Goal: Information Seeking & Learning: Learn about a topic

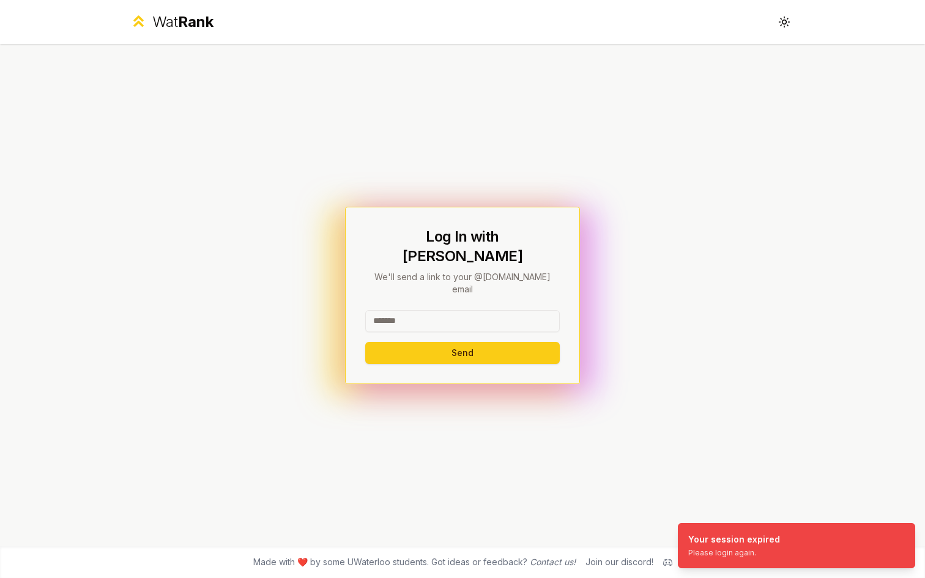
click at [404, 310] on input at bounding box center [462, 321] width 195 height 22
click at [473, 342] on button "Send" at bounding box center [462, 353] width 195 height 22
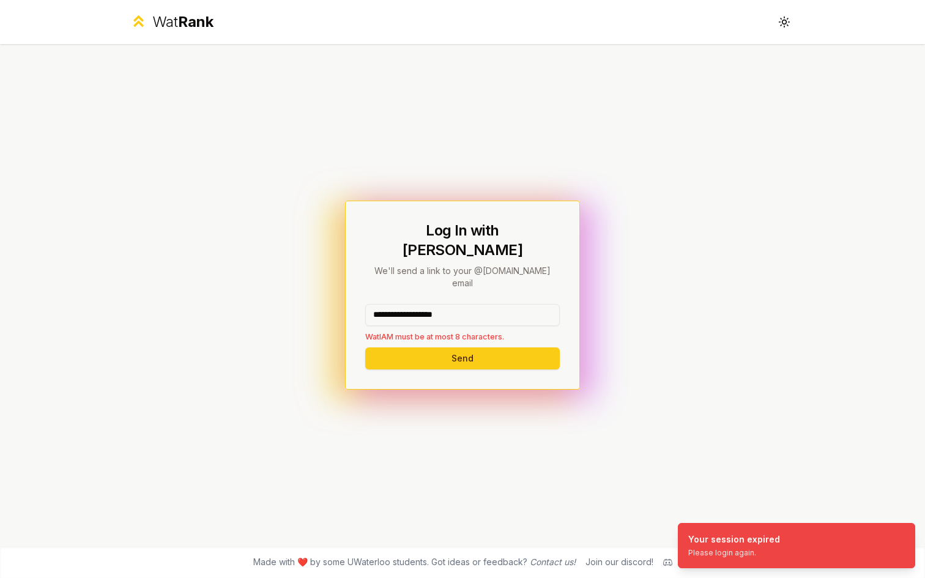
drag, startPoint x: 484, startPoint y: 297, endPoint x: 422, endPoint y: 298, distance: 62.4
click at [422, 304] on input "**********" at bounding box center [462, 315] width 195 height 22
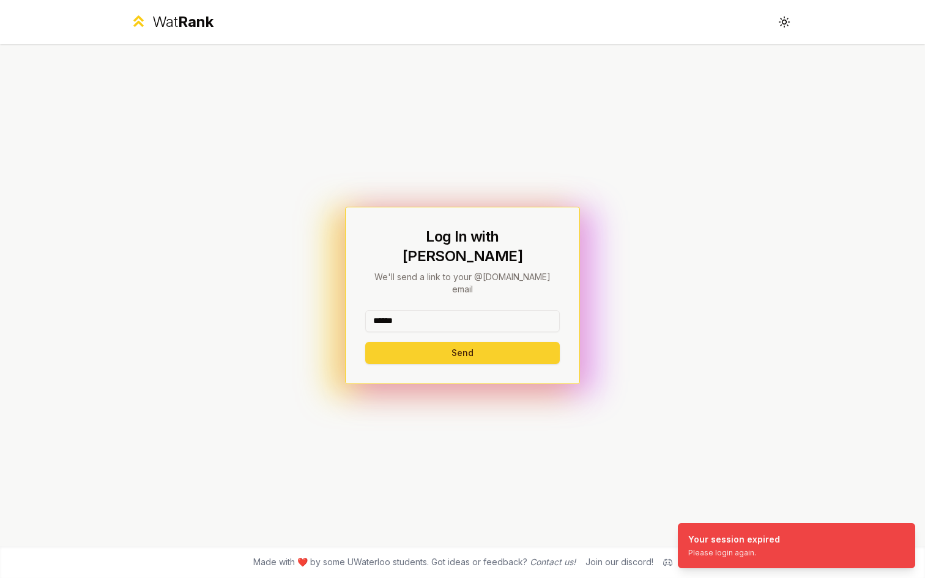
type input "******"
click at [380, 342] on button "Send" at bounding box center [462, 353] width 195 height 22
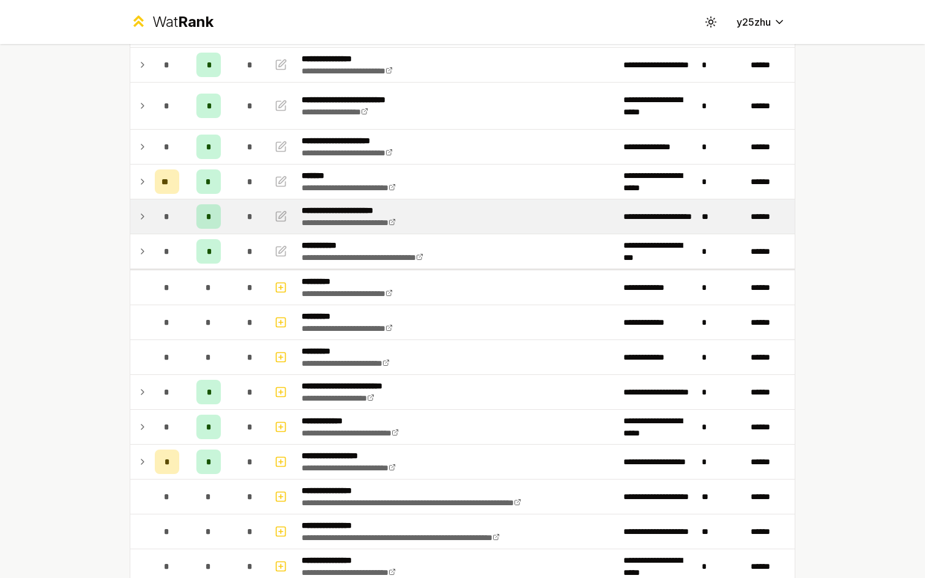
scroll to position [168, 0]
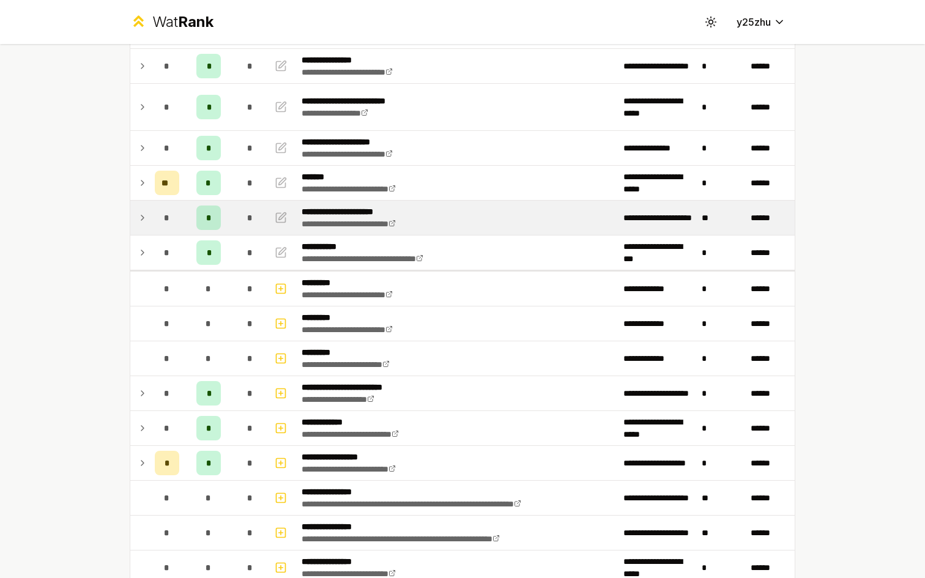
click at [138, 217] on icon at bounding box center [143, 217] width 10 height 15
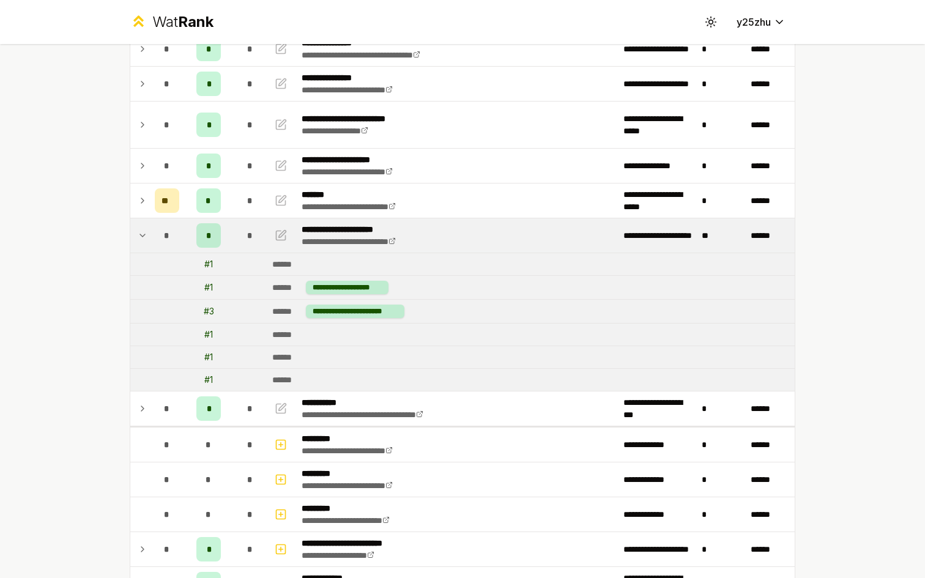
scroll to position [143, 0]
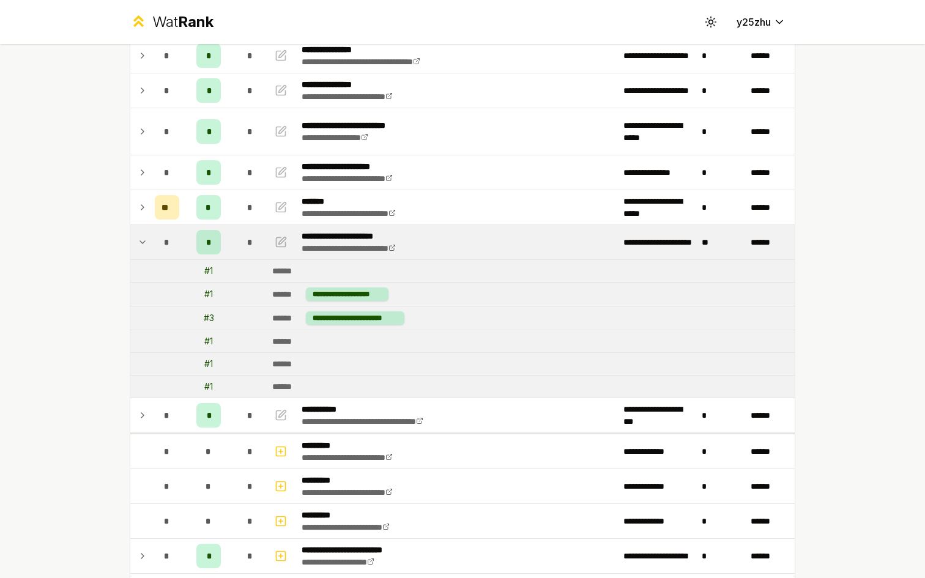
click at [132, 239] on td at bounding box center [140, 242] width 20 height 34
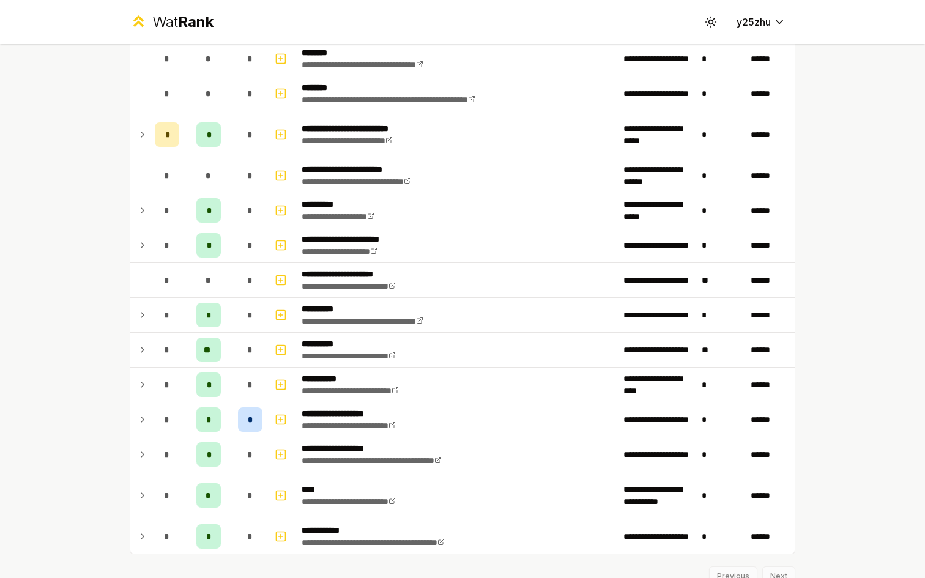
scroll to position [1202, 0]
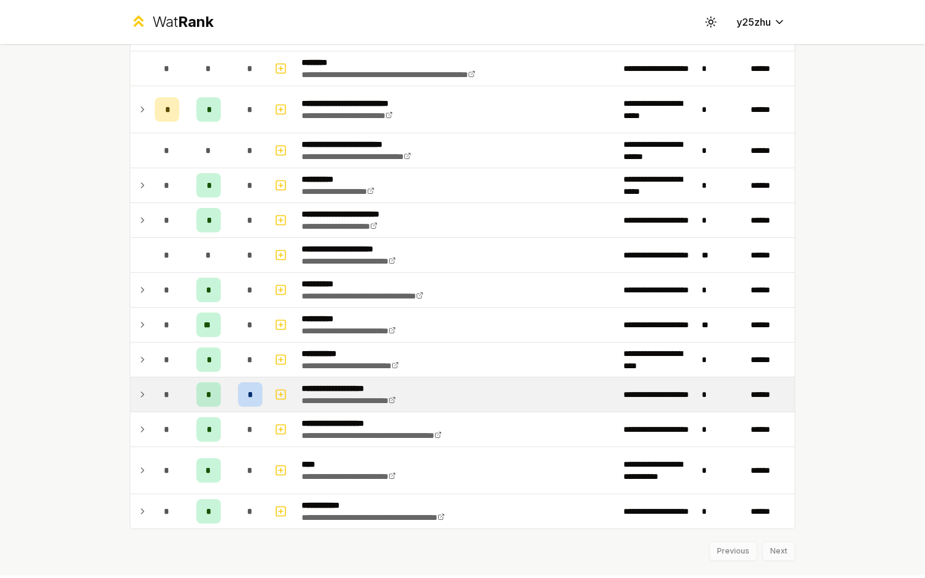
click at [150, 394] on td "*" at bounding box center [167, 394] width 34 height 34
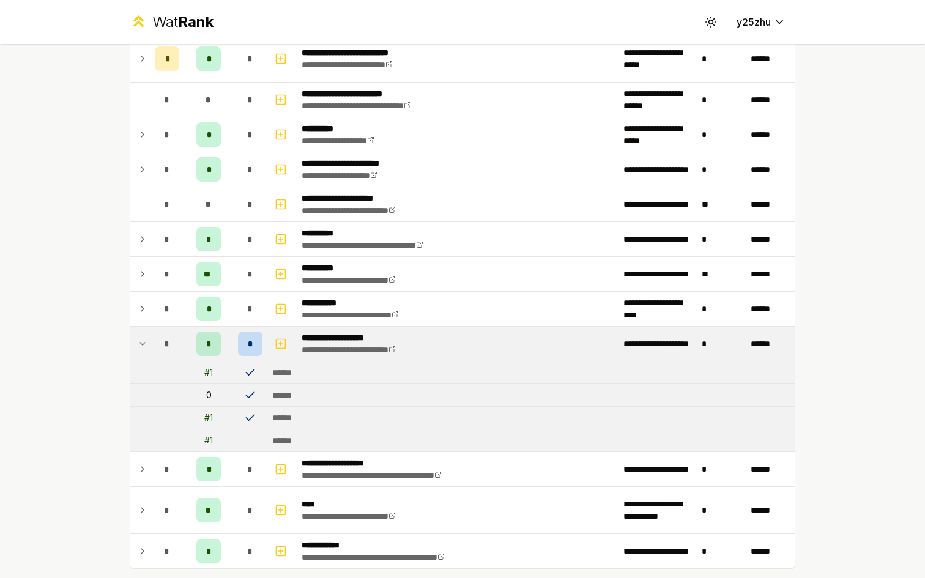
scroll to position [1284, 0]
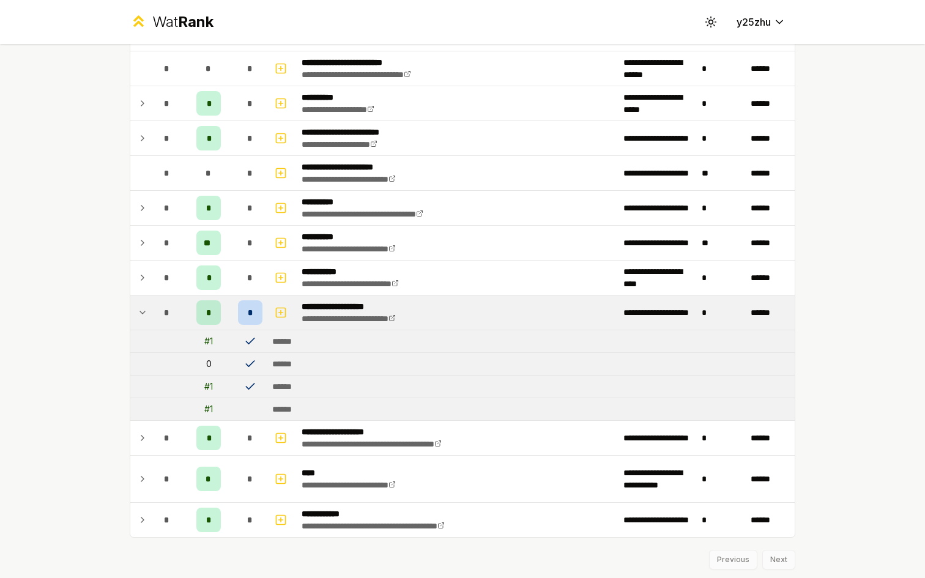
click at [250, 313] on div "*" at bounding box center [250, 312] width 24 height 24
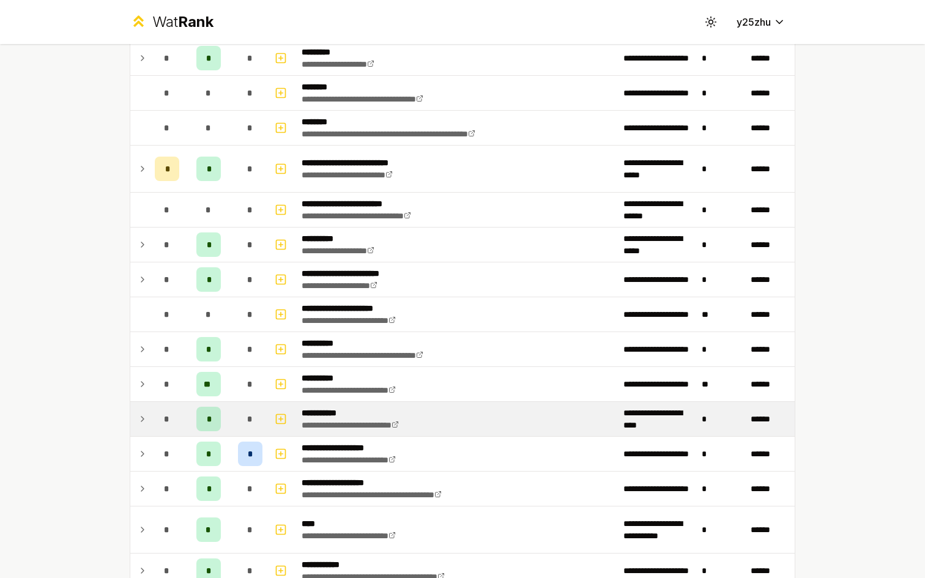
scroll to position [1229, 0]
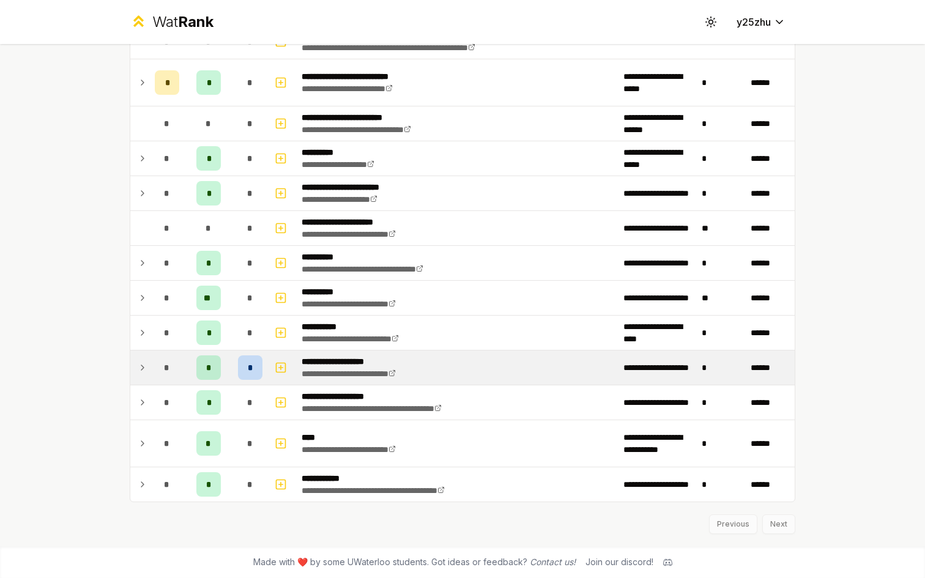
click at [239, 369] on div "*" at bounding box center [250, 367] width 24 height 24
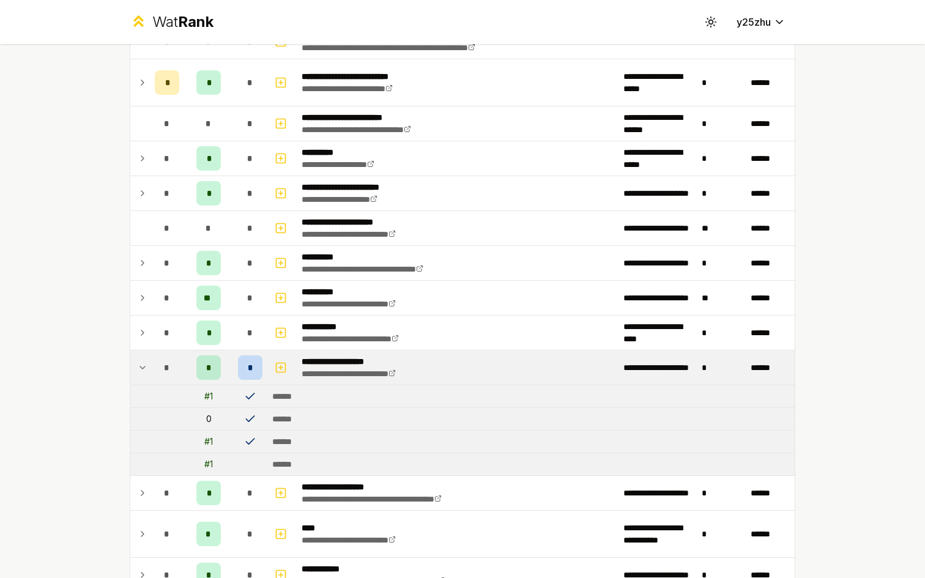
click at [239, 369] on div "*" at bounding box center [250, 367] width 24 height 24
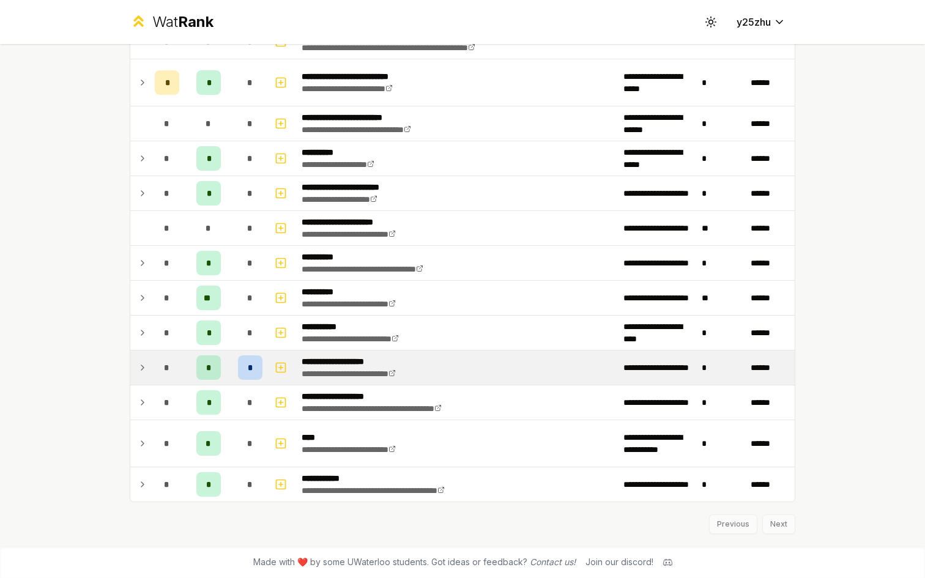
click at [138, 365] on icon at bounding box center [143, 367] width 10 height 15
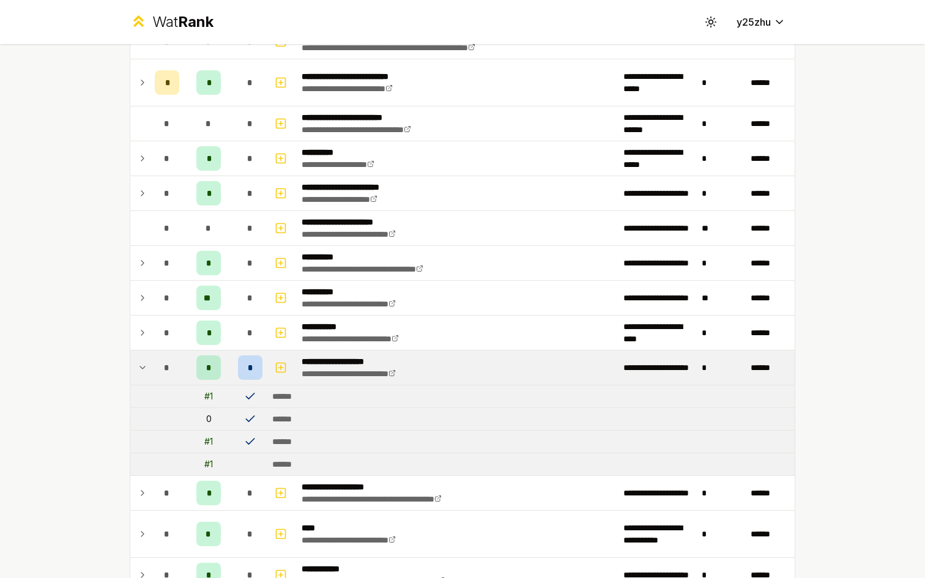
click at [138, 365] on icon at bounding box center [143, 367] width 10 height 15
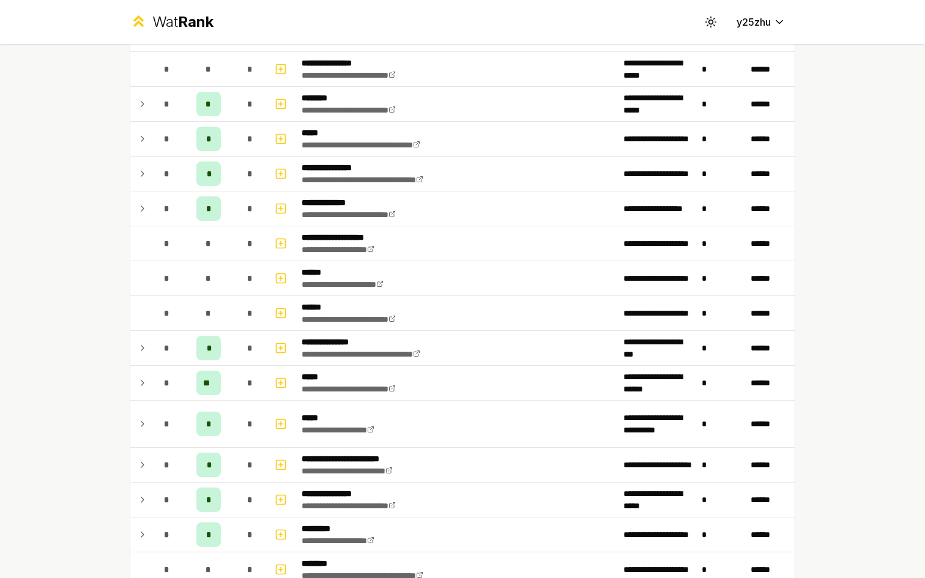
scroll to position [56, 0]
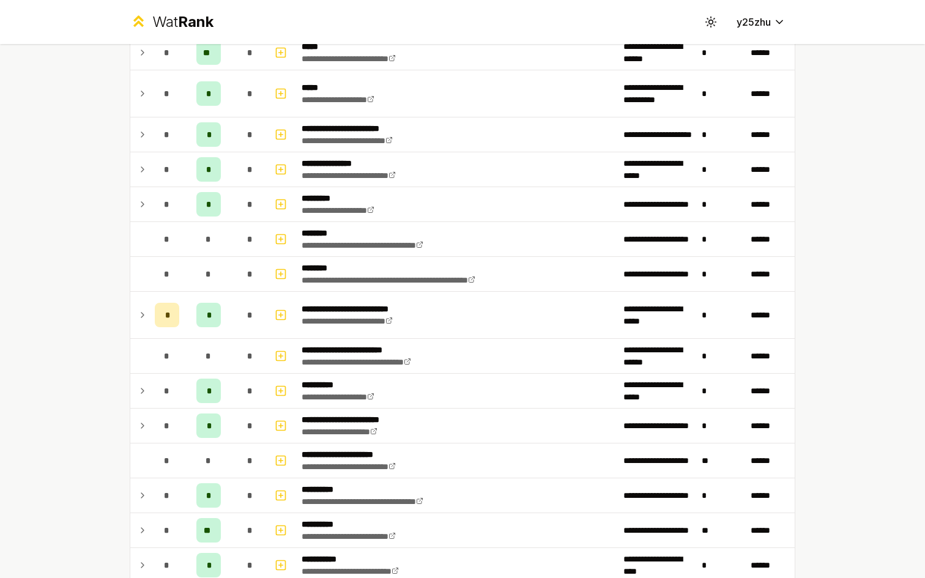
scroll to position [995, 0]
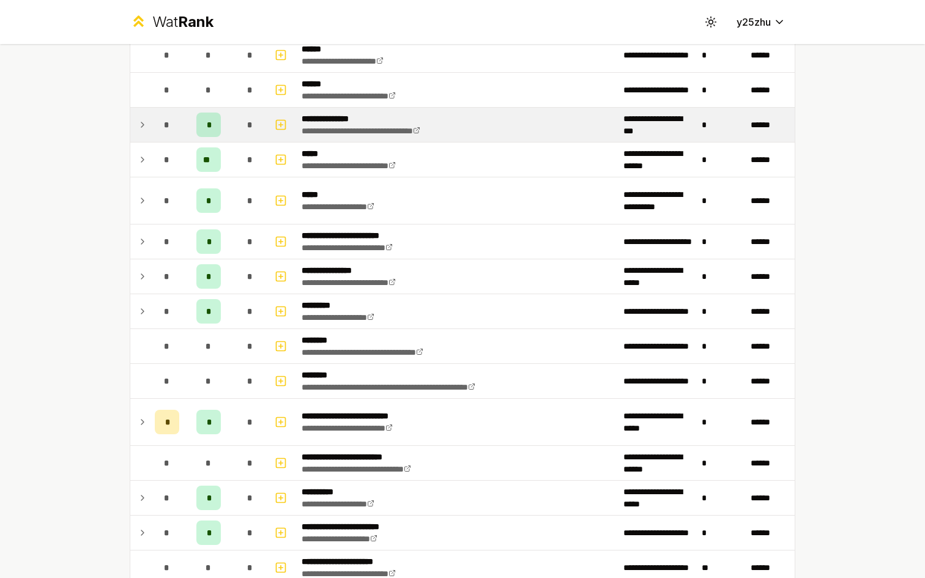
scroll to position [897, 0]
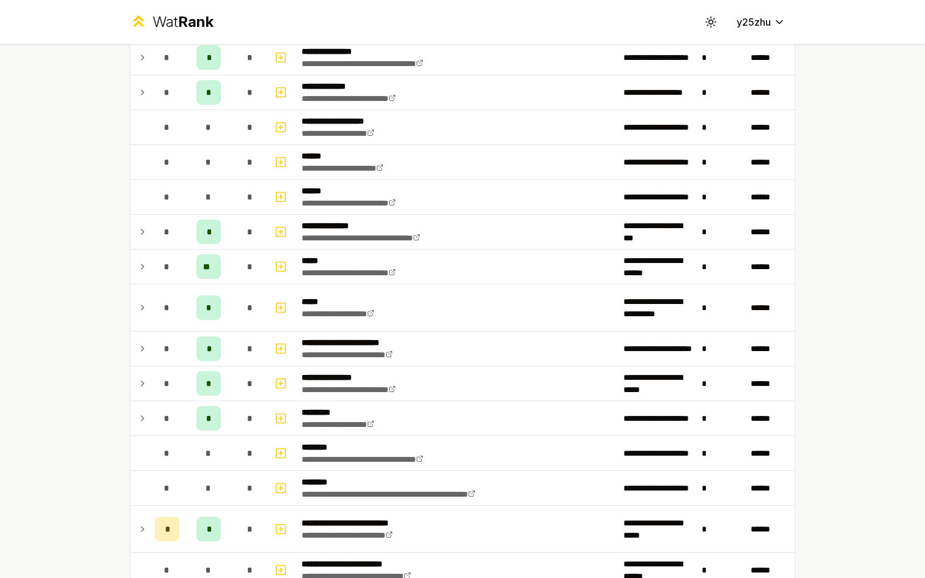
scroll to position [784, 0]
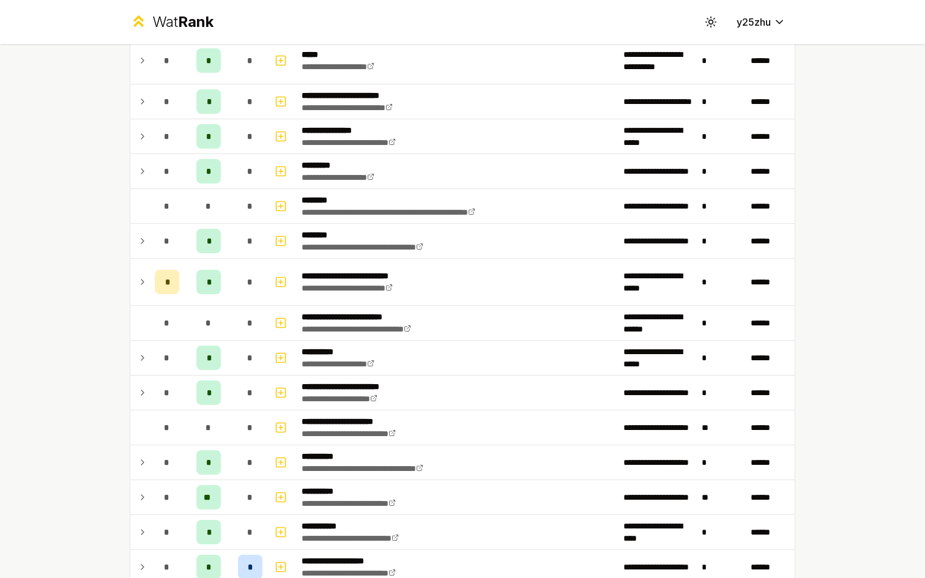
scroll to position [1019, 0]
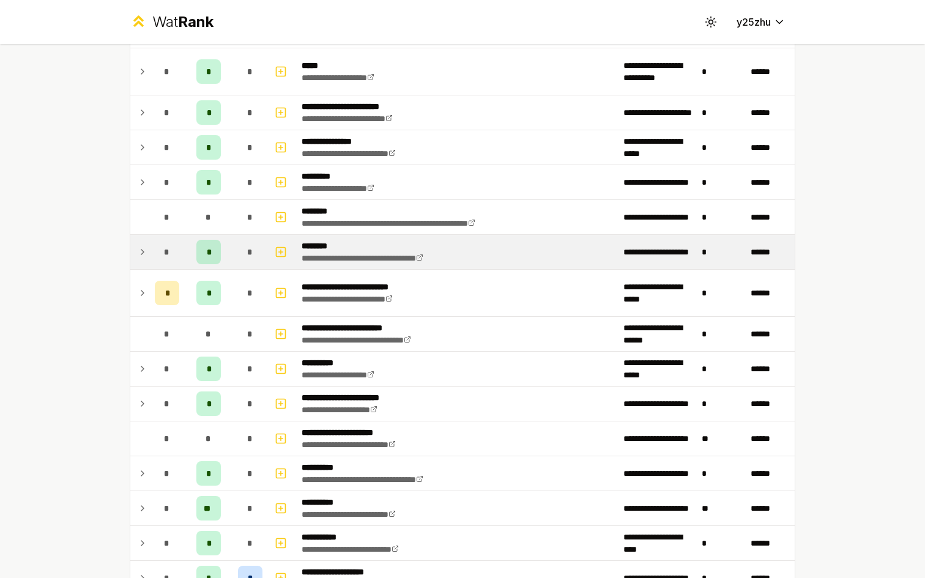
click at [130, 250] on td at bounding box center [140, 252] width 20 height 34
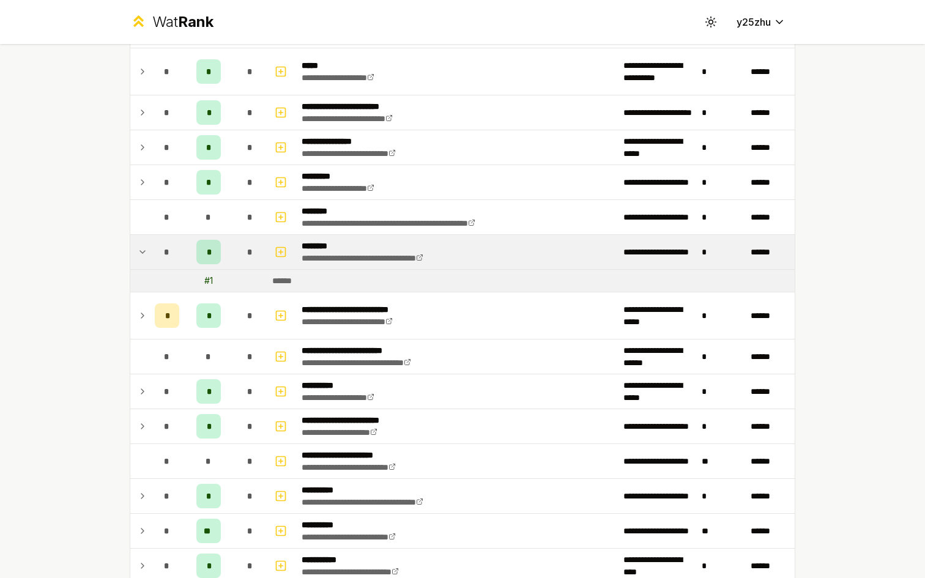
click at [138, 250] on icon at bounding box center [143, 252] width 10 height 15
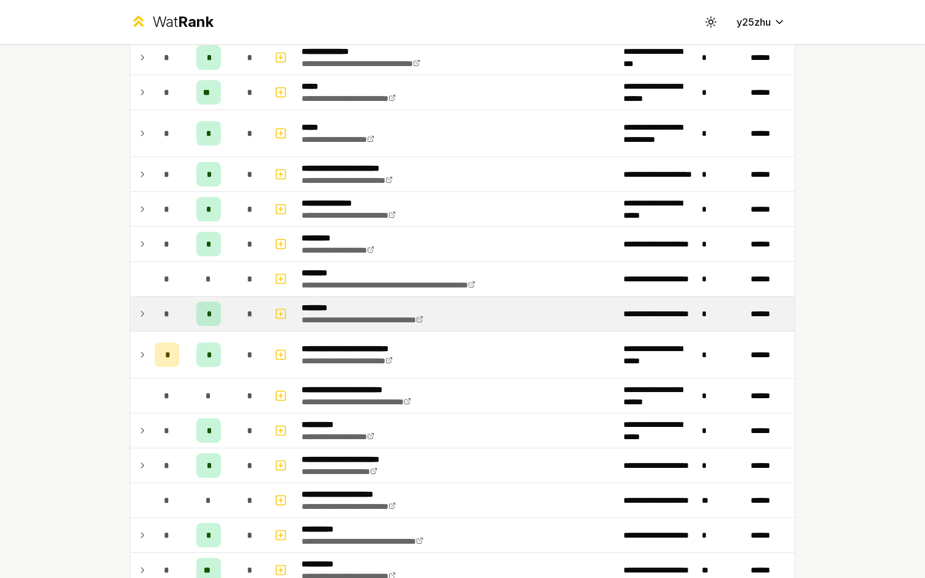
scroll to position [961, 0]
